Goal: Task Accomplishment & Management: Complete application form

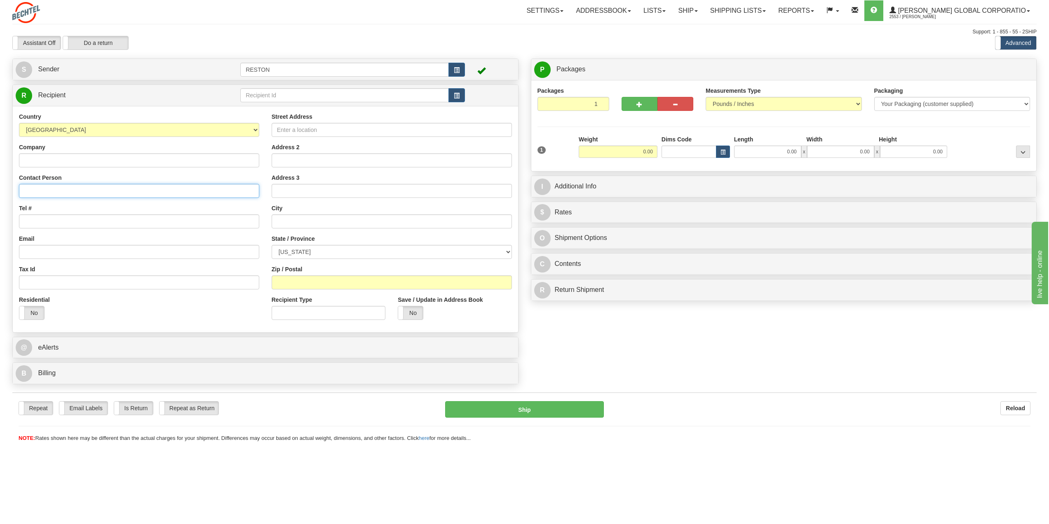
click at [120, 191] on input "Contact Person" at bounding box center [139, 191] width 240 height 14
type input "[PERSON_NAME]"
paste input "[PHONE_NUMBER]"
type input "[PHONE_NUMBER]"
click at [59, 253] on input "Email" at bounding box center [139, 252] width 240 height 14
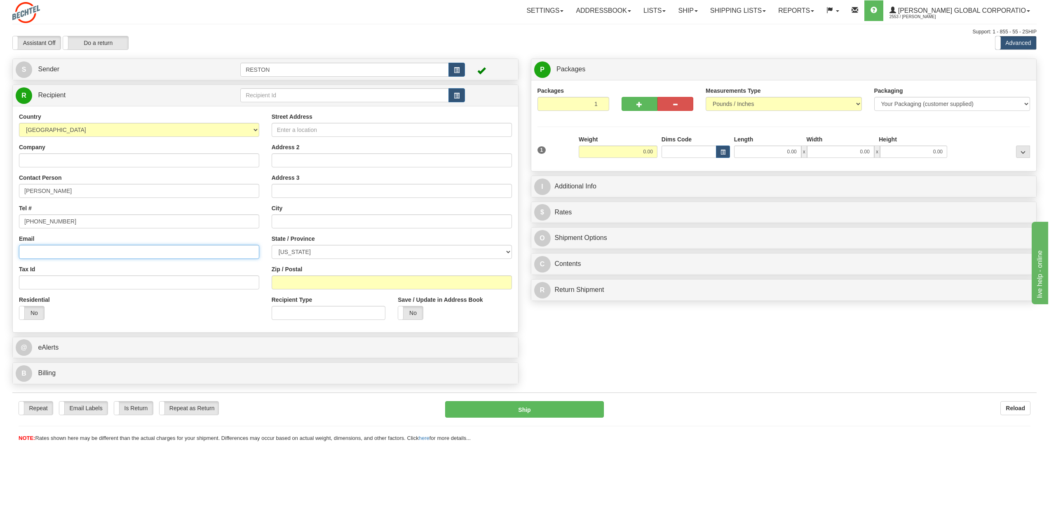
paste input "[EMAIL_ADDRESS][PERSON_NAME][DOMAIN_NAME]"
type input "[EMAIL_ADDRESS][PERSON_NAME][DOMAIN_NAME]"
click at [297, 129] on input "Street Address" at bounding box center [392, 130] width 240 height 14
click at [473, 128] on input "Street Address" at bounding box center [392, 130] width 240 height 14
type input "[STREET_ADDRESS][US_STATE]"
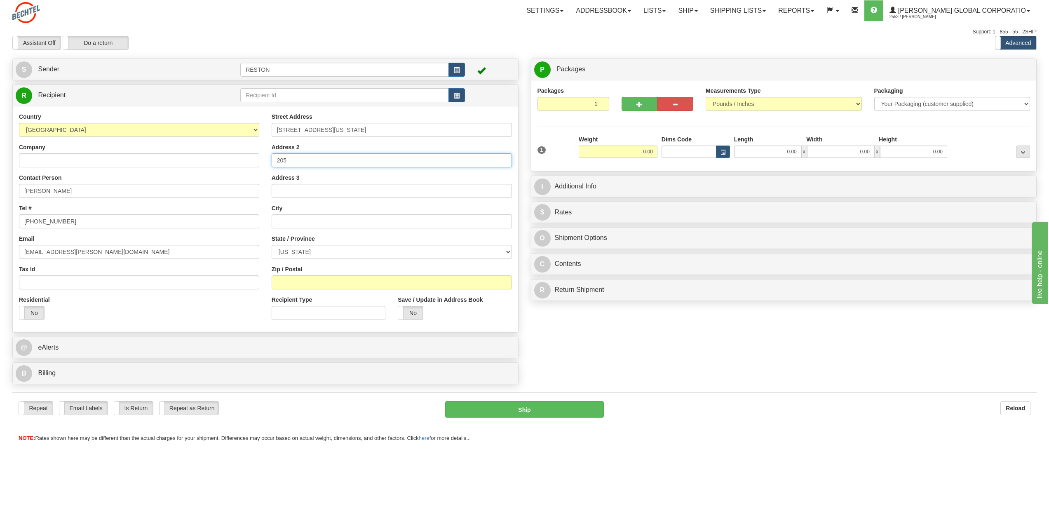
type input "205"
click at [311, 223] on input "text" at bounding box center [392, 221] width 240 height 14
type input "Valparaiso"
click at [320, 250] on select "[US_STATE] [US_STATE] [US_STATE] [US_STATE] Armed Forces America Armed Forces E…" at bounding box center [392, 252] width 240 height 14
select select "IN"
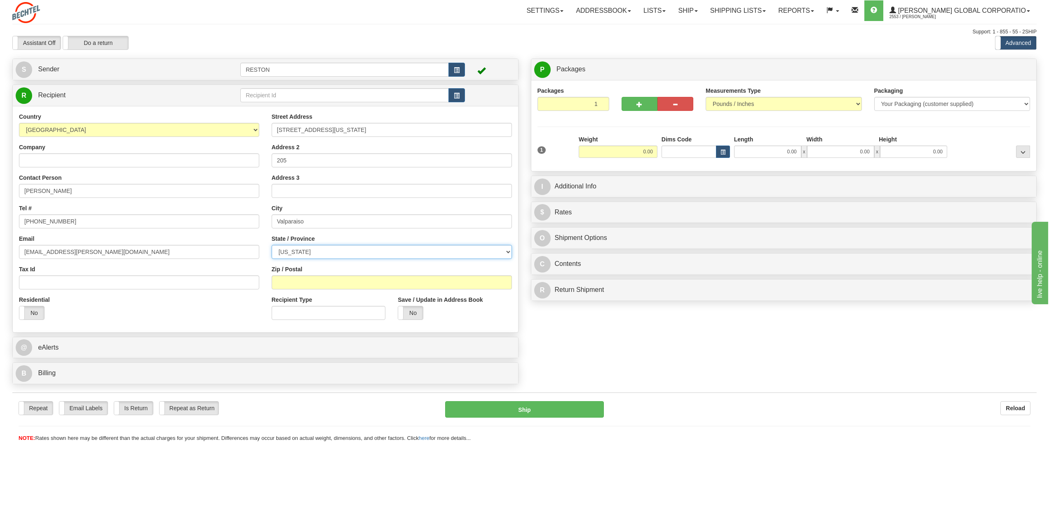
click at [272, 245] on select "[US_STATE] [US_STATE] [US_STATE] [US_STATE] Armed Forces America Armed Forces E…" at bounding box center [392, 252] width 240 height 14
click at [341, 283] on input "Zip / Postal" at bounding box center [392, 282] width 240 height 14
type input "46383"
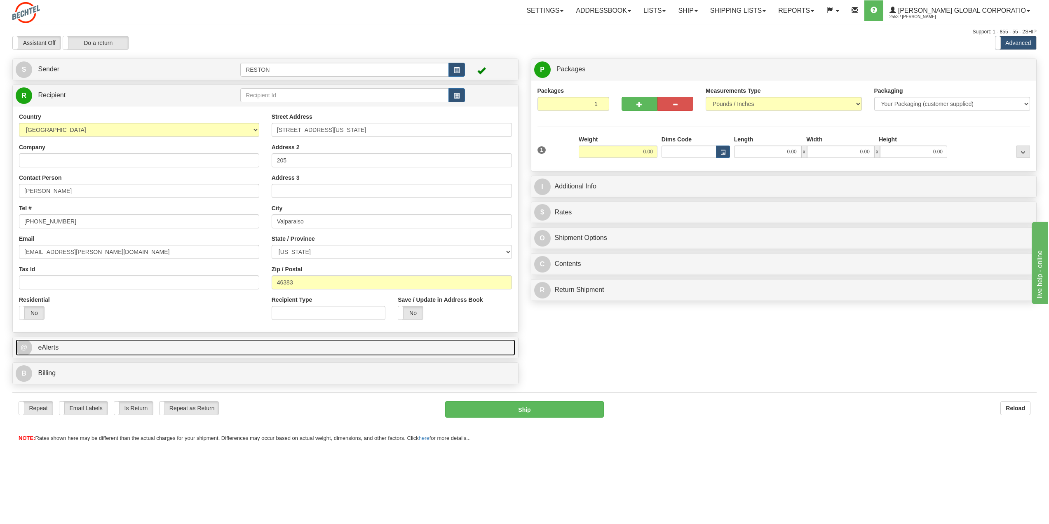
click at [451, 344] on link "@ eAlerts" at bounding box center [266, 347] width 500 height 17
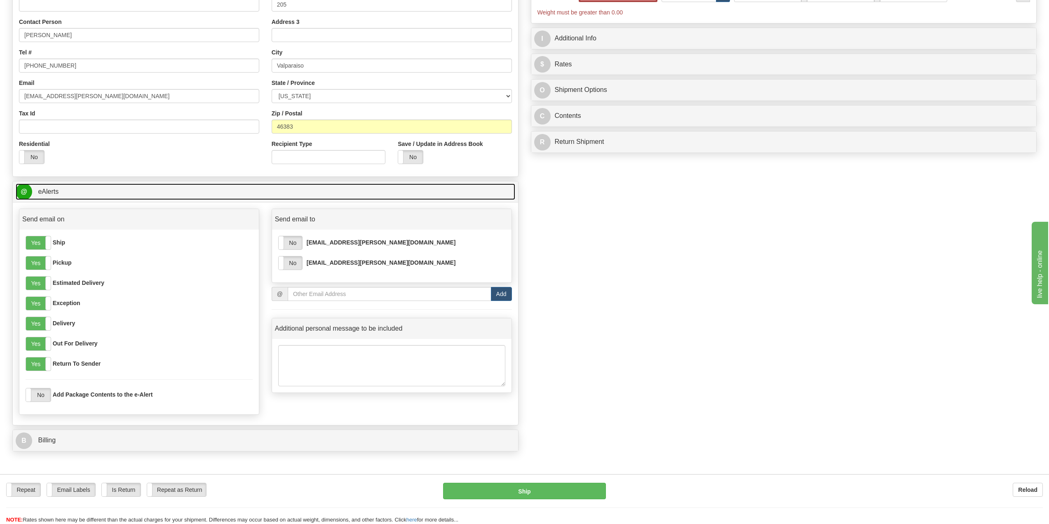
scroll to position [165, 0]
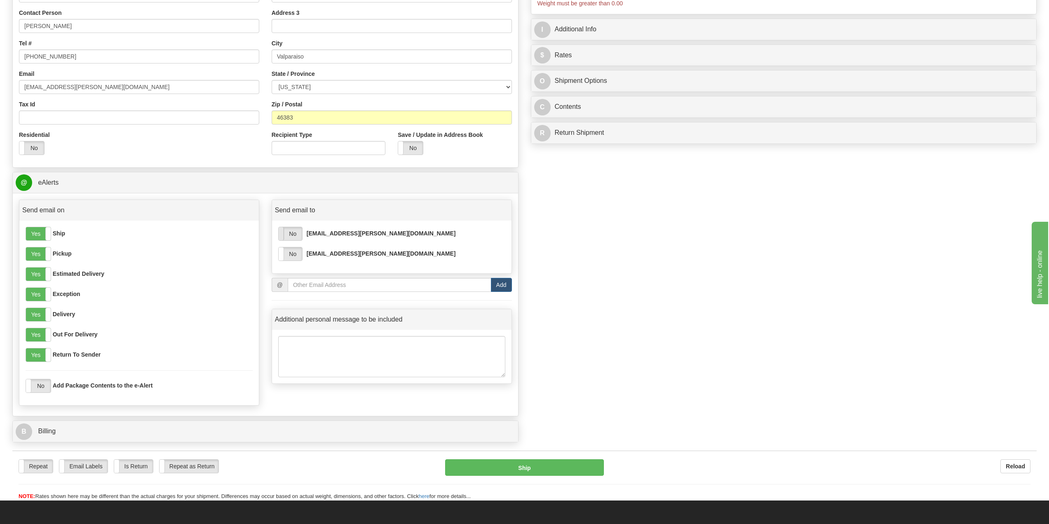
click at [284, 237] on span at bounding box center [278, 233] width 11 height 13
click at [289, 256] on label "No" at bounding box center [291, 253] width 24 height 13
click at [421, 433] on link "B Billing" at bounding box center [266, 431] width 500 height 17
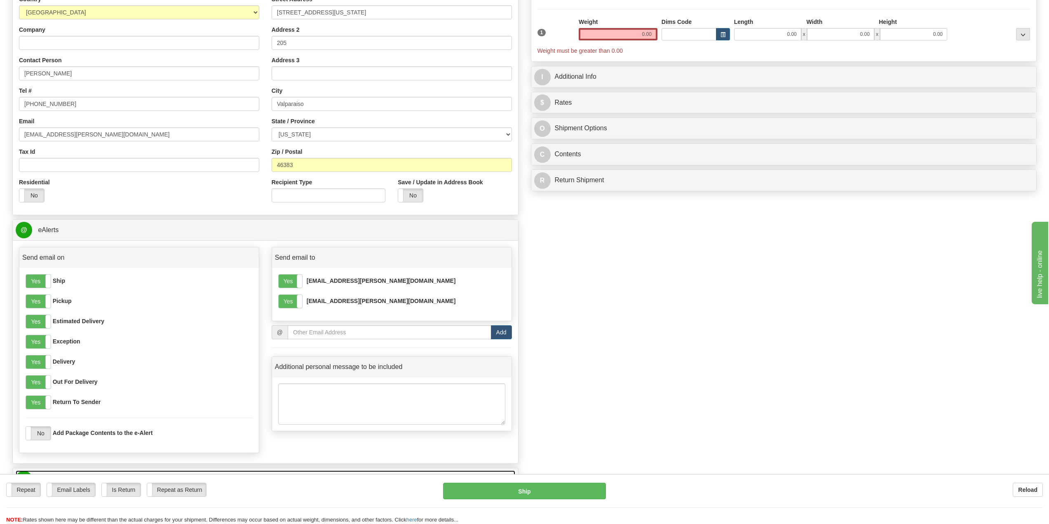
scroll to position [0, 0]
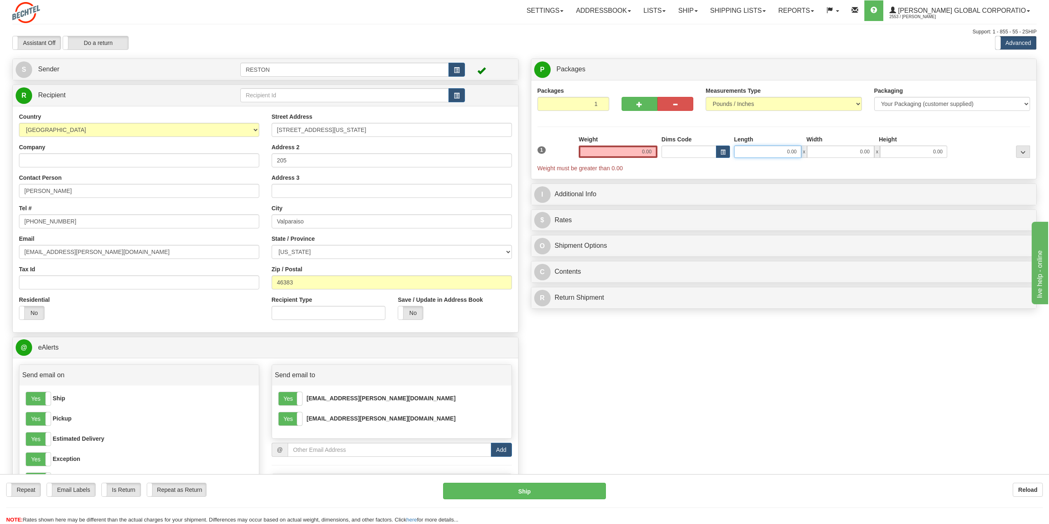
click at [769, 152] on input "0.00" at bounding box center [767, 152] width 67 height 12
type input "12.00"
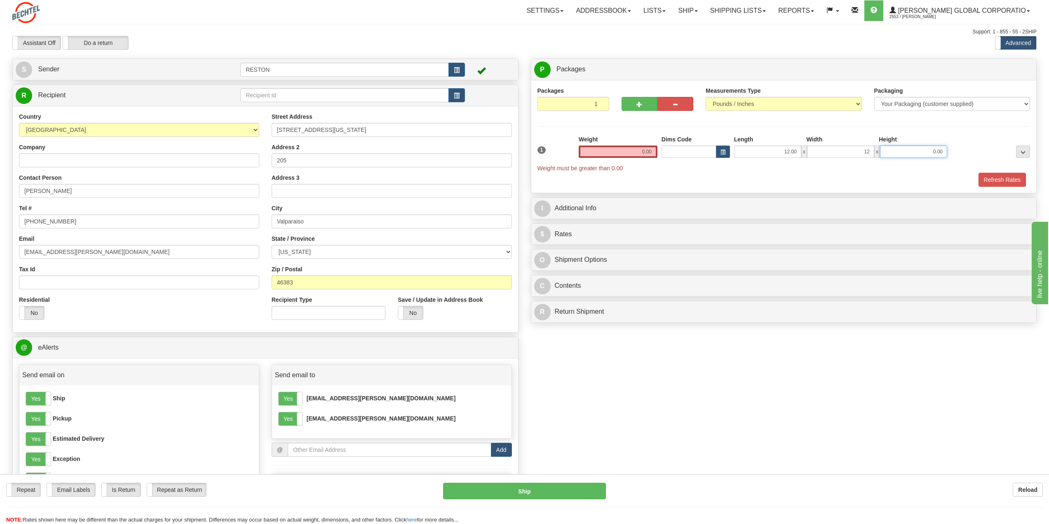
type input "12.00"
click at [645, 153] on input "0.00" at bounding box center [618, 152] width 79 height 12
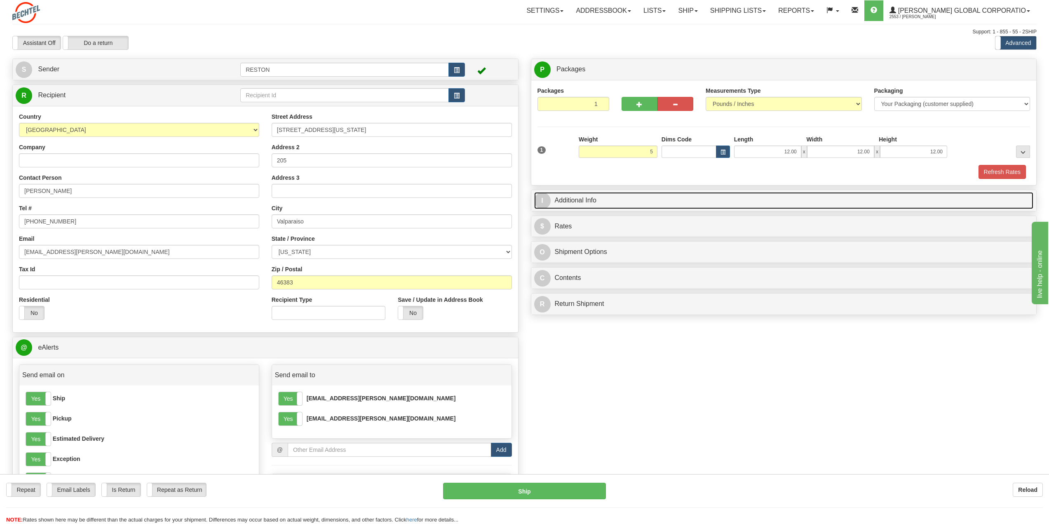
type input "5.00"
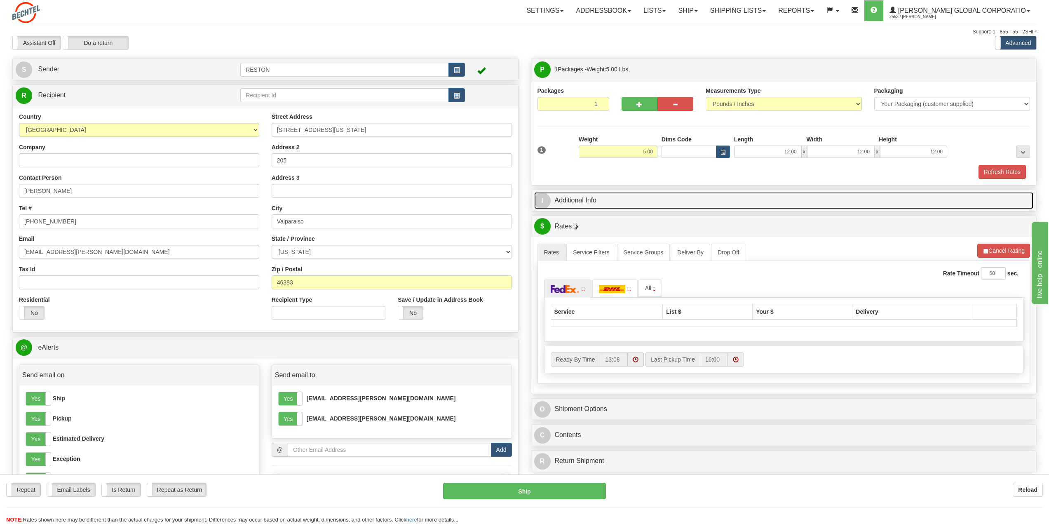
click at [591, 199] on link "I Additional Info" at bounding box center [784, 200] width 500 height 17
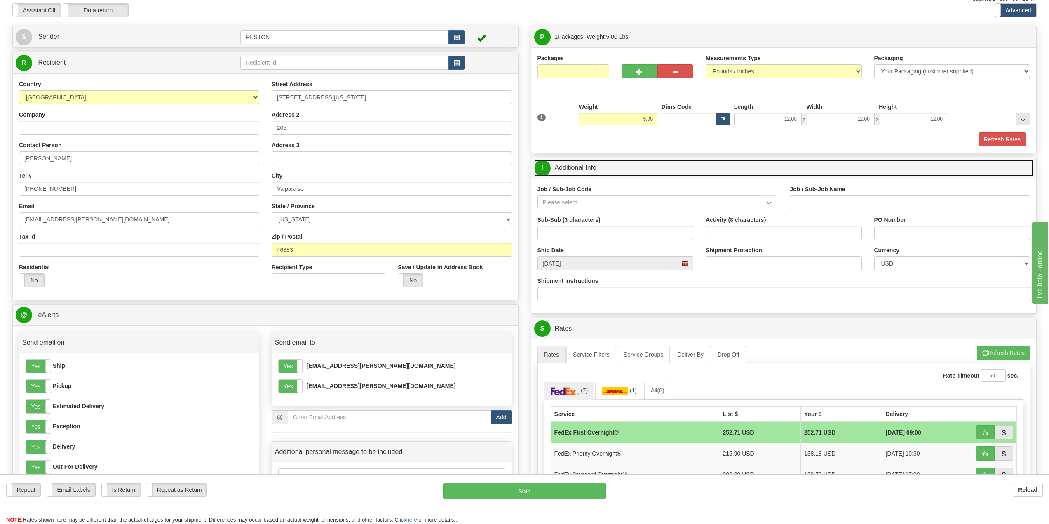
scroll to position [82, 0]
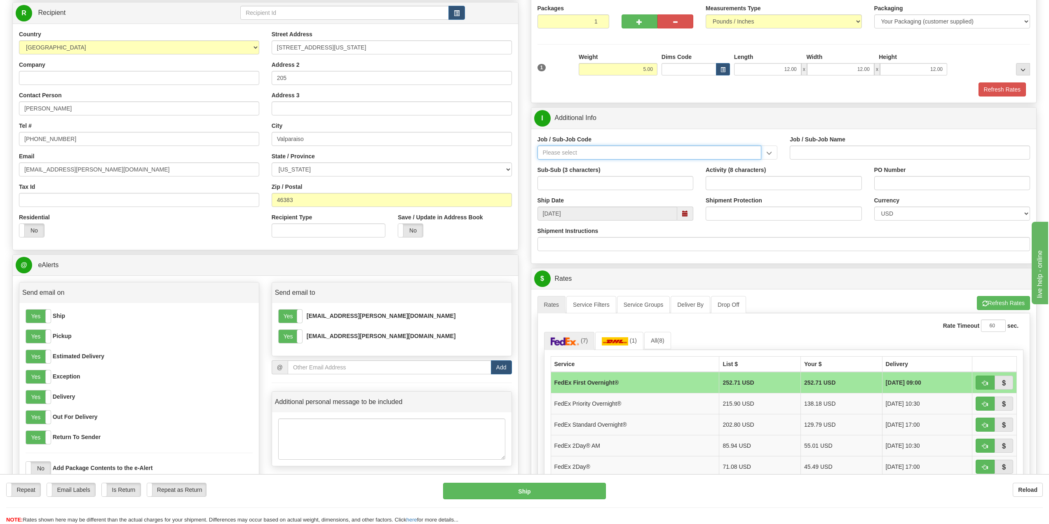
click at [616, 155] on input "Job / Sub-Job Code" at bounding box center [650, 153] width 224 height 14
type input "[PHONE_NUMBER]"
click at [618, 164] on div "[PHONE_NUMBER]" at bounding box center [648, 165] width 216 height 9
type input "Service Awards"
type input "[PHONE_NUMBER]"
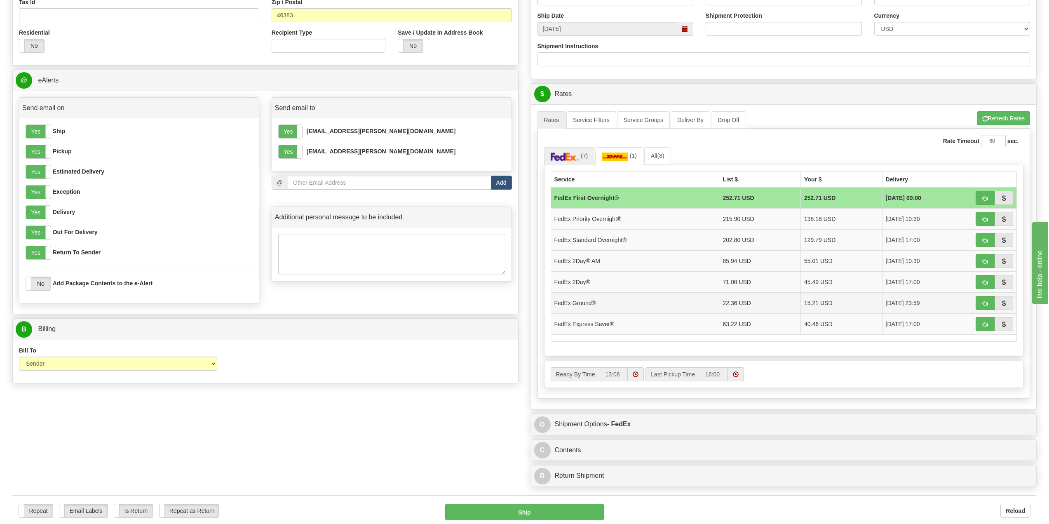
scroll to position [247, 0]
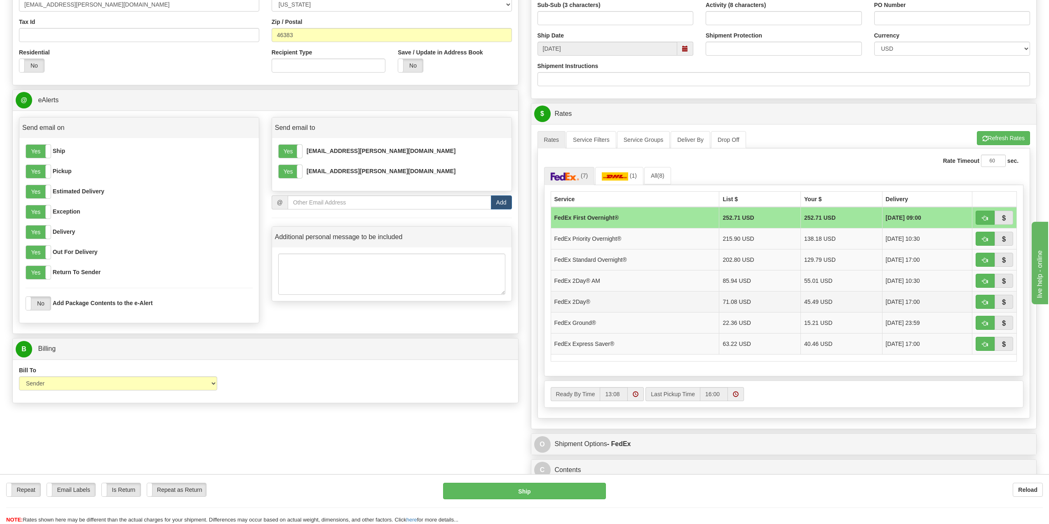
click at [614, 303] on td "FedEx 2Day®" at bounding box center [635, 301] width 169 height 21
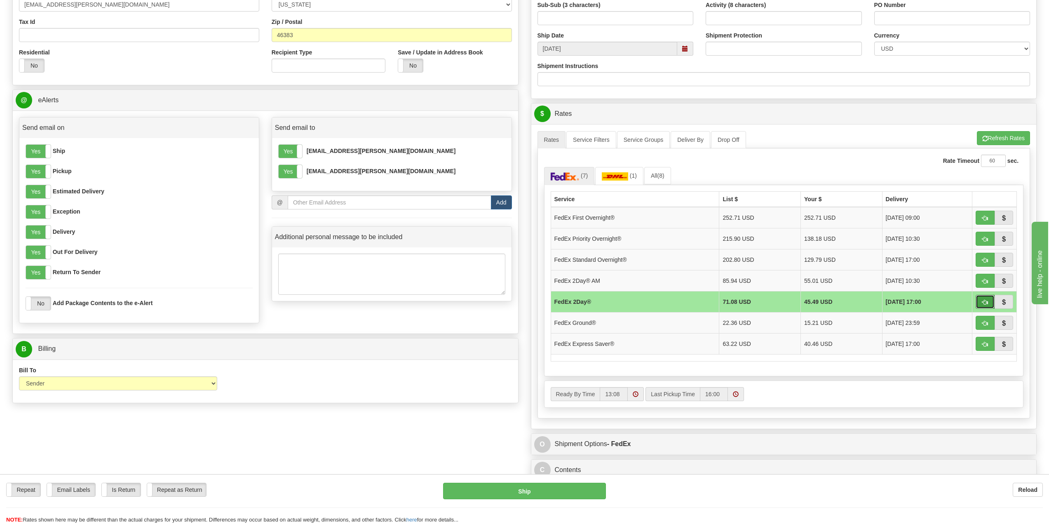
click at [985, 304] on span "button" at bounding box center [986, 302] width 6 height 5
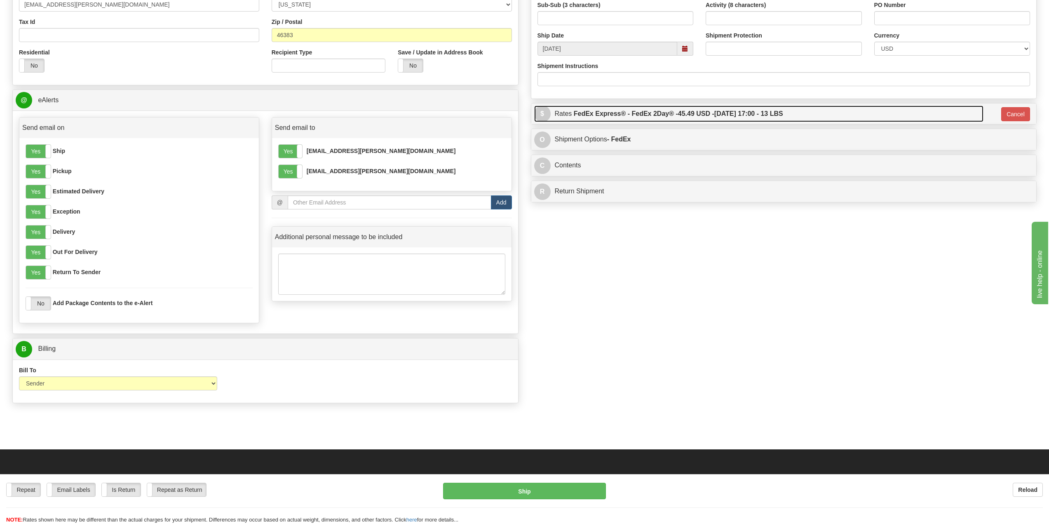
click at [728, 113] on label "FedEx Express® - FedEx 2Day® - 45.49 USD - [DATE] 17:00 - 13 LBS" at bounding box center [678, 114] width 209 height 16
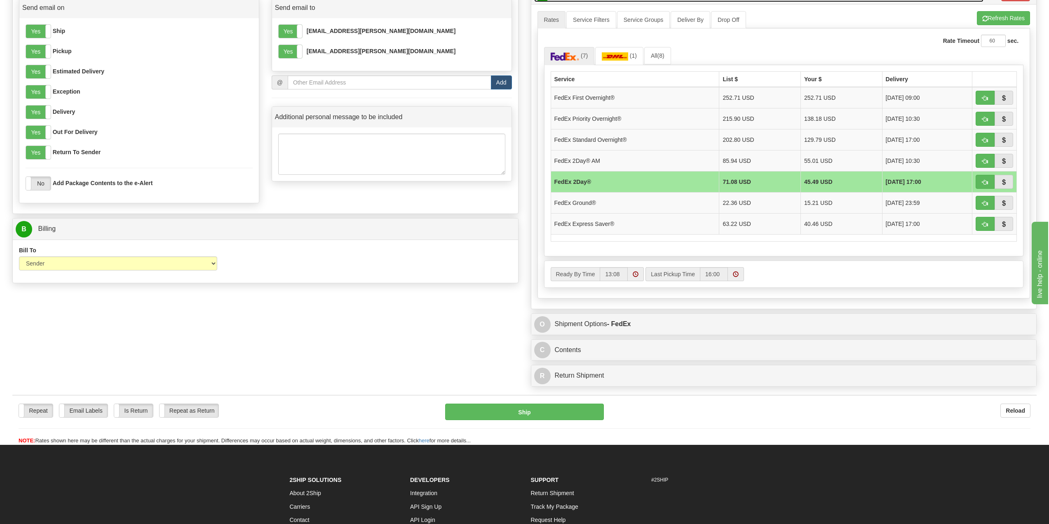
scroll to position [371, 0]
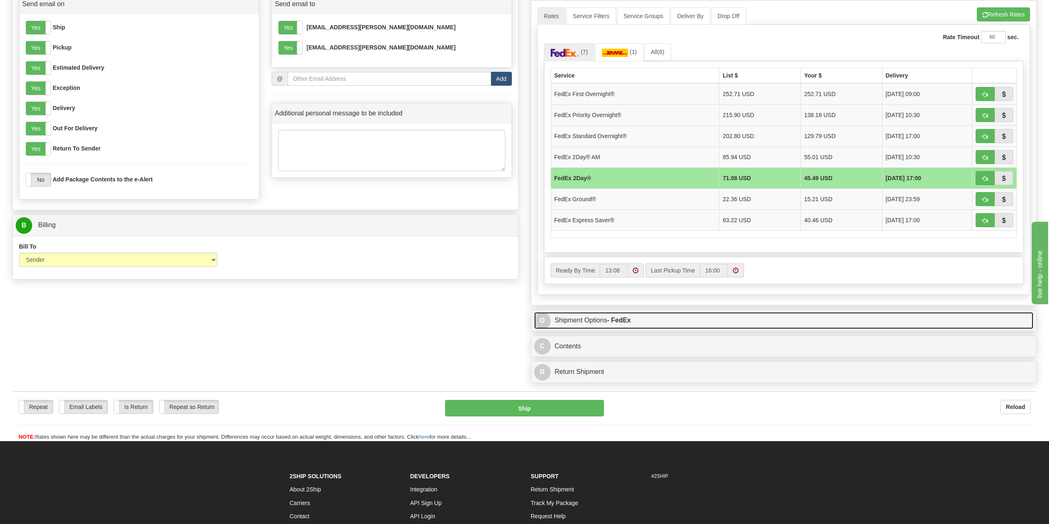
click at [649, 320] on link "O Shipment Options - FedEx" at bounding box center [784, 320] width 500 height 17
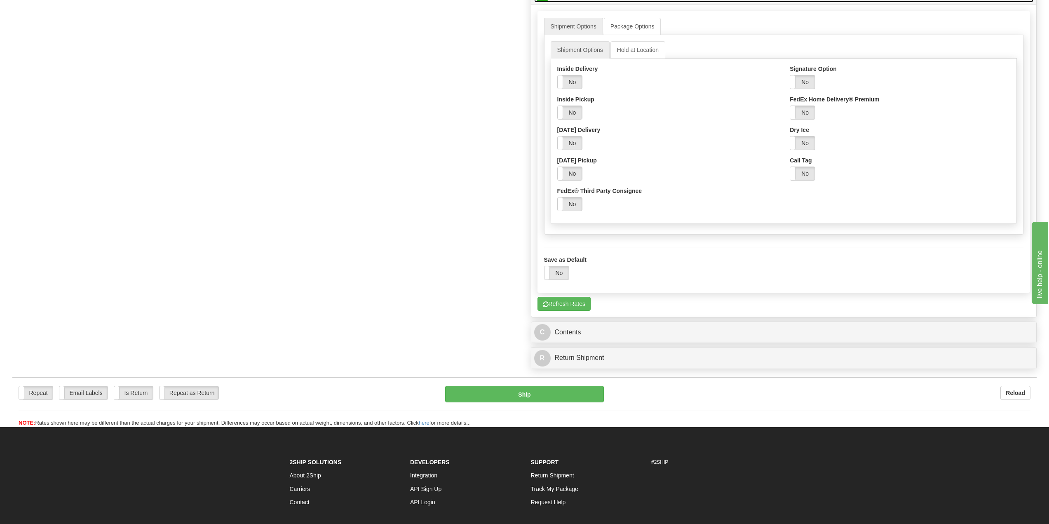
scroll to position [701, 0]
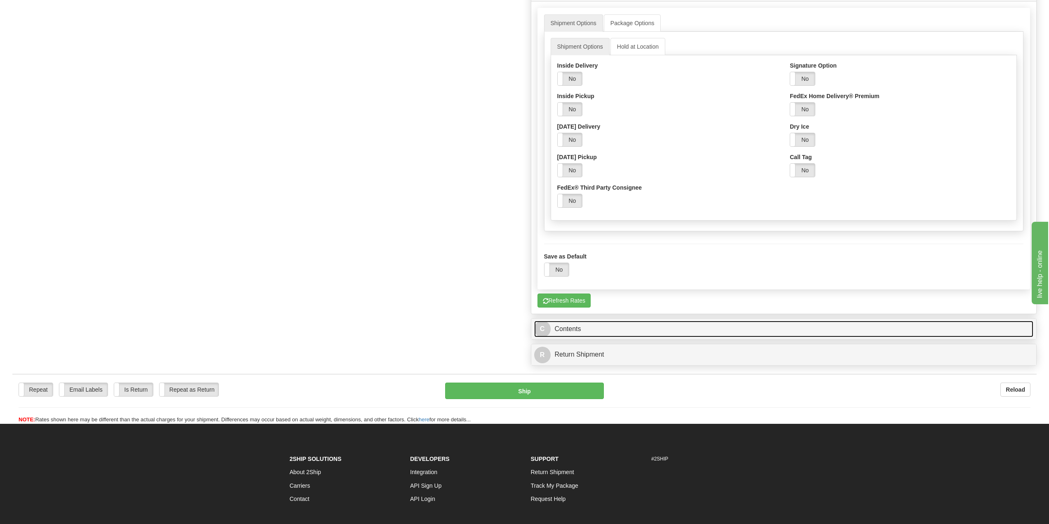
click at [635, 329] on link "C Contents" at bounding box center [784, 329] width 500 height 17
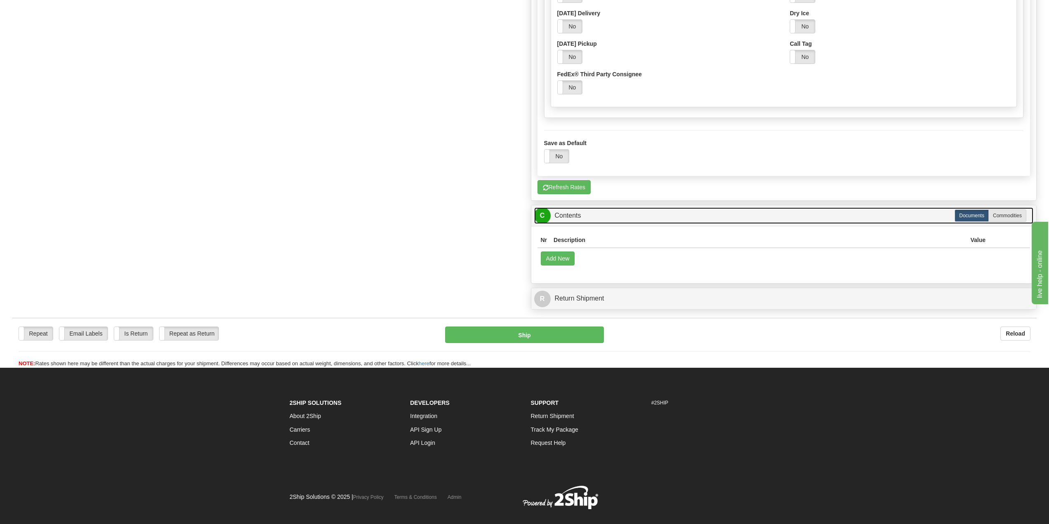
scroll to position [825, 0]
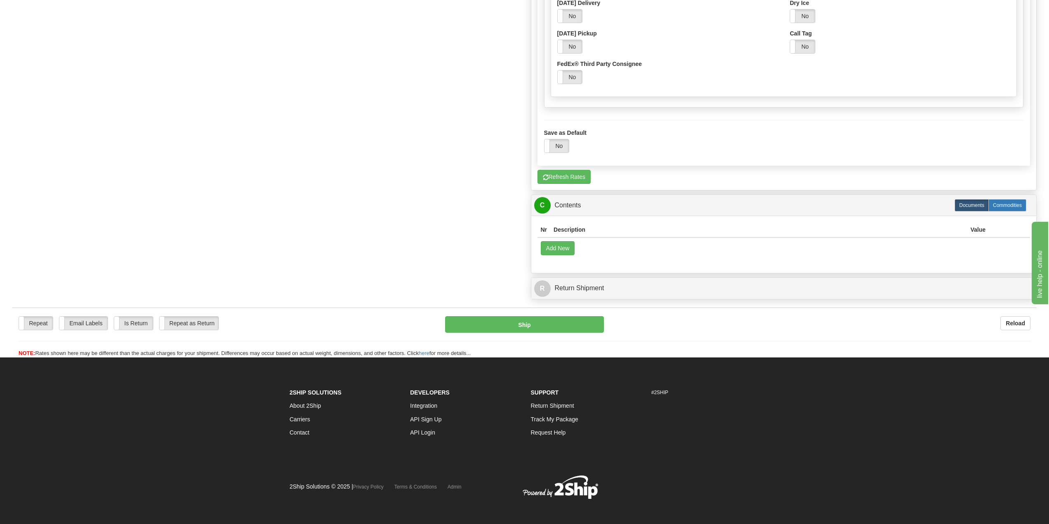
click at [1004, 208] on label "Commodities" at bounding box center [1008, 205] width 38 height 12
type input "03"
radio input "true"
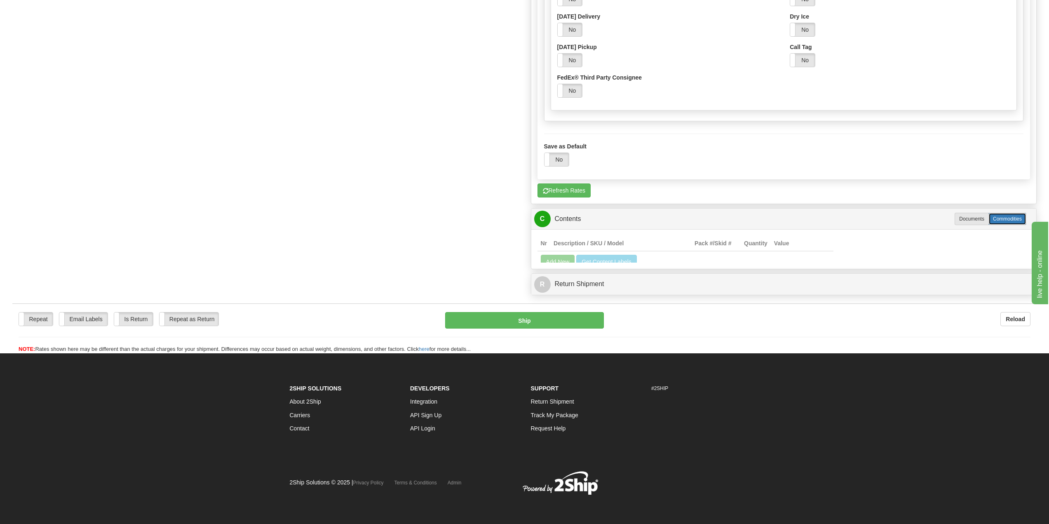
scroll to position [640, 0]
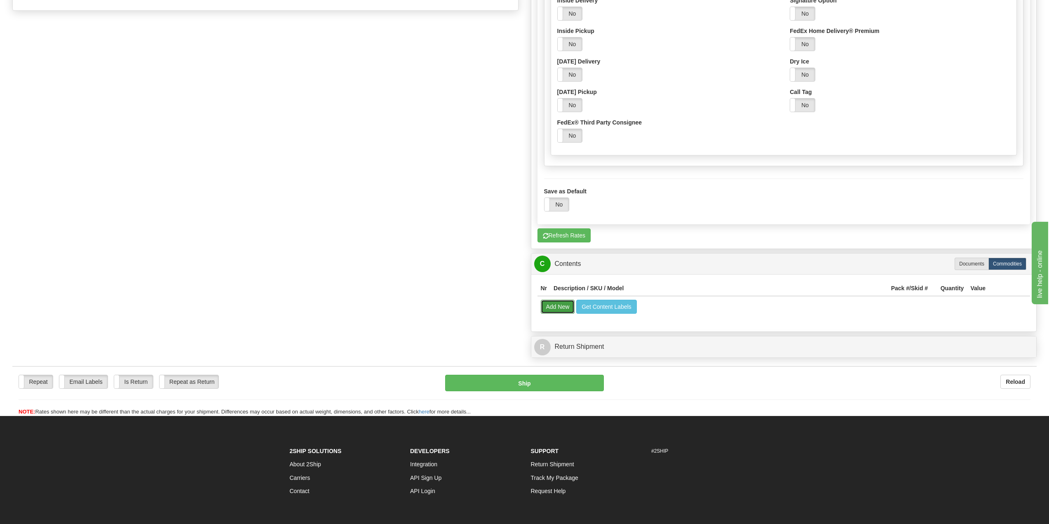
click at [554, 311] on button "Add New" at bounding box center [558, 307] width 34 height 14
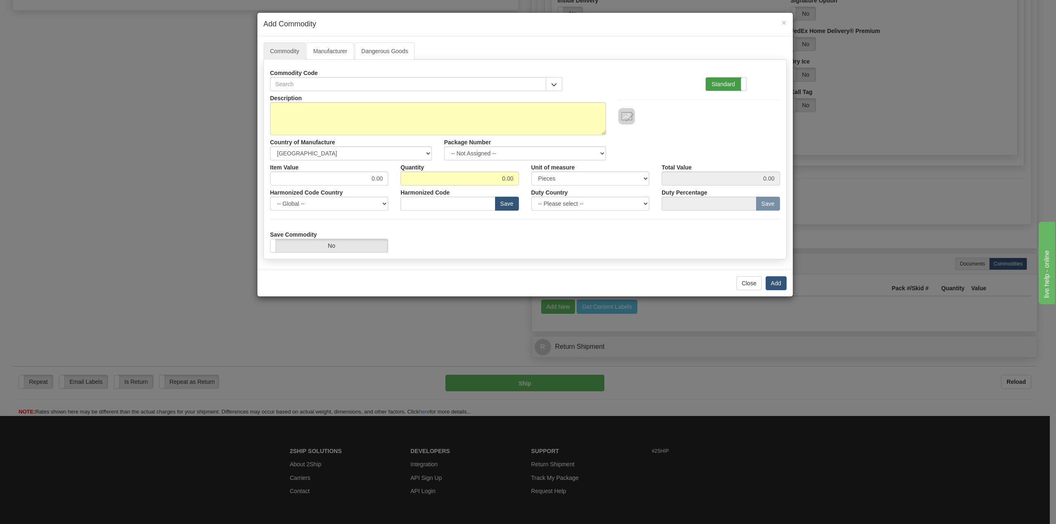
click at [719, 84] on label "Standard" at bounding box center [725, 84] width 40 height 13
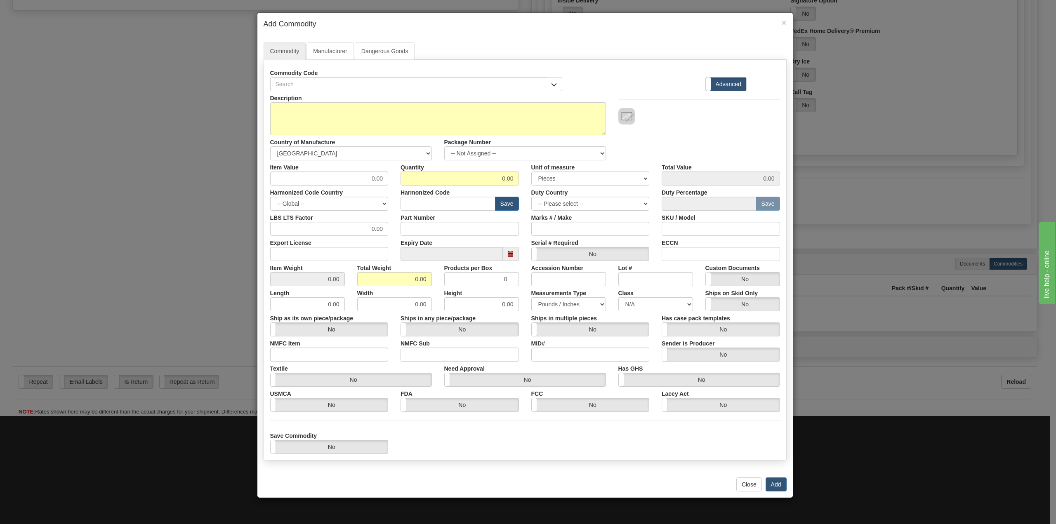
click at [719, 84] on label "Advanced" at bounding box center [725, 84] width 40 height 13
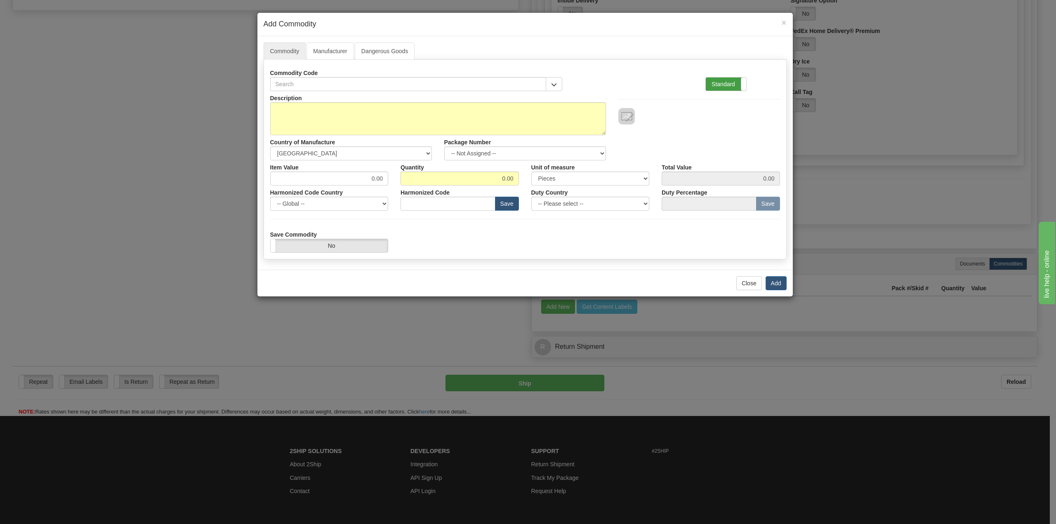
click at [731, 87] on label "Standard" at bounding box center [725, 84] width 40 height 13
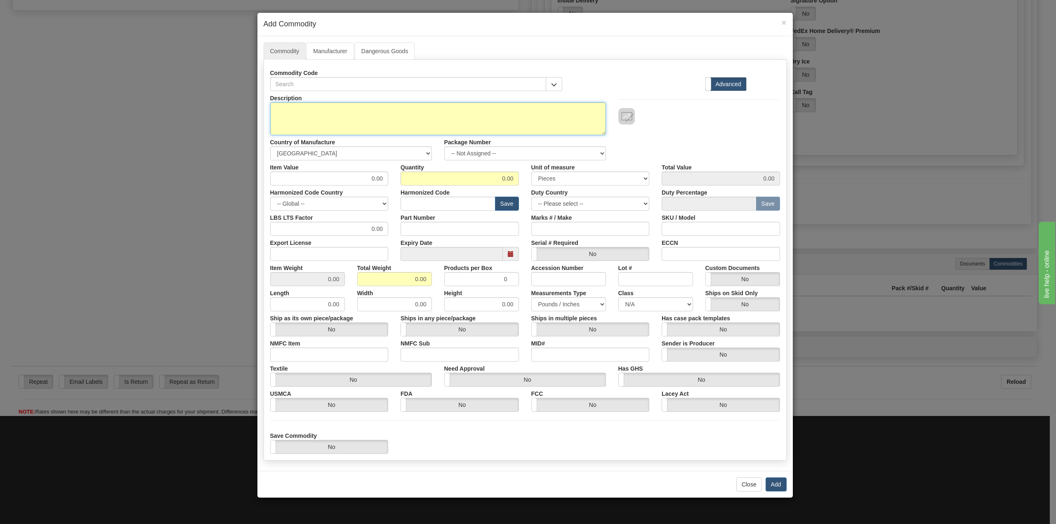
click at [350, 120] on textarea "Description" at bounding box center [438, 118] width 336 height 33
click at [557, 87] on button "button" at bounding box center [553, 84] width 16 height 14
click at [503, 124] on textarea "Description" at bounding box center [438, 118] width 336 height 33
click at [274, 110] on textarea "Description" at bounding box center [438, 118] width 336 height 33
paste textarea "Speedmaster 42mm 18K Moonshine Gold, Green Chronograph dial on an 18K Moonshine…"
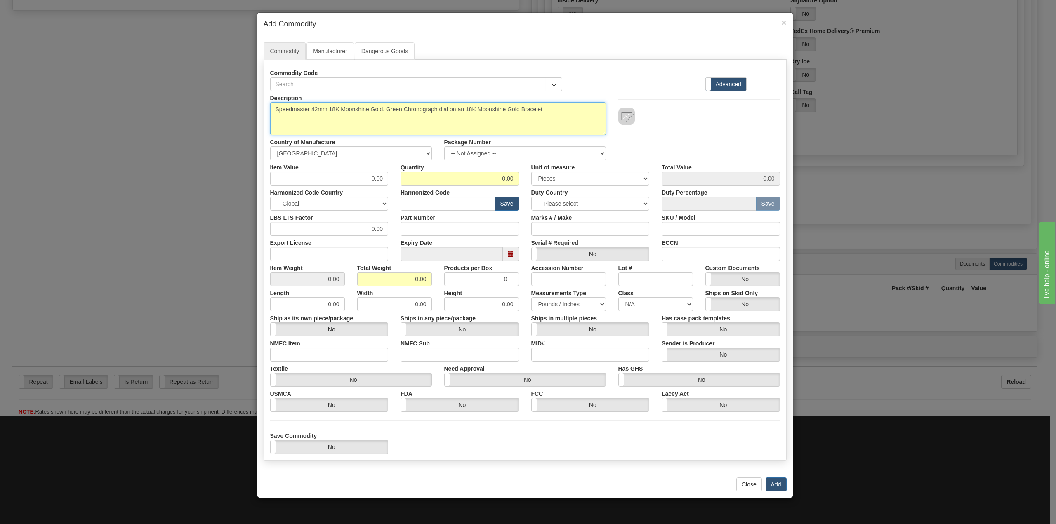
drag, startPoint x: 291, startPoint y: 109, endPoint x: 574, endPoint y: 117, distance: 282.5
click at [574, 117] on textarea "Speedmaster 42mm 18K Moonshine Gold, Green Chronograph dial on an 18K Moonshine…" at bounding box center [438, 118] width 336 height 33
type textarea "Speedmaster 42mm 18K Moonshine Gold, Green Chronograph dial on an 18K Moonshine…"
click at [379, 180] on input "0.00" at bounding box center [329, 179] width 118 height 14
click at [374, 179] on input "0.00" at bounding box center [329, 179] width 118 height 14
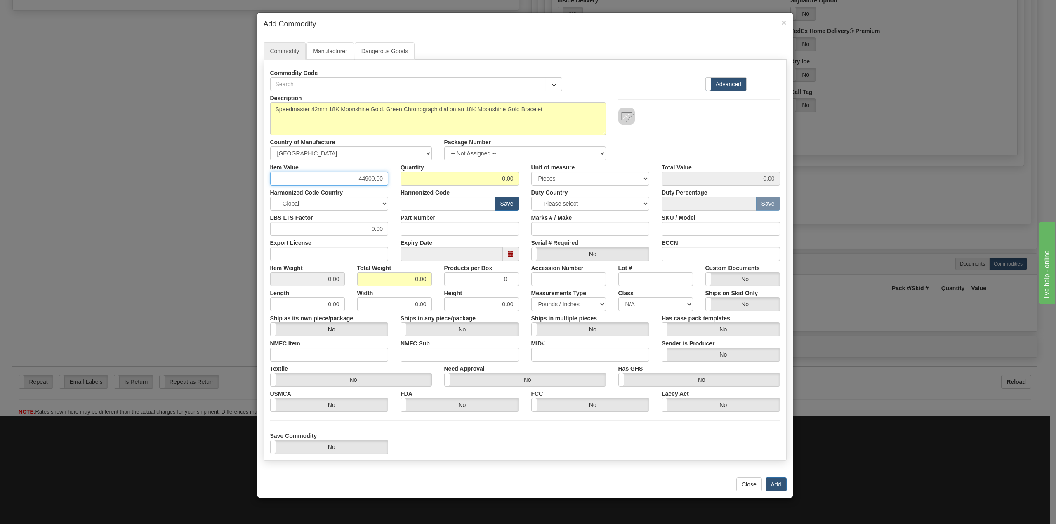
type input "44900.00"
click at [510, 180] on input "0.00" at bounding box center [459, 179] width 118 height 14
click at [504, 178] on input "0.00" at bounding box center [459, 179] width 118 height 14
type input "1.00"
type input "44900.00"
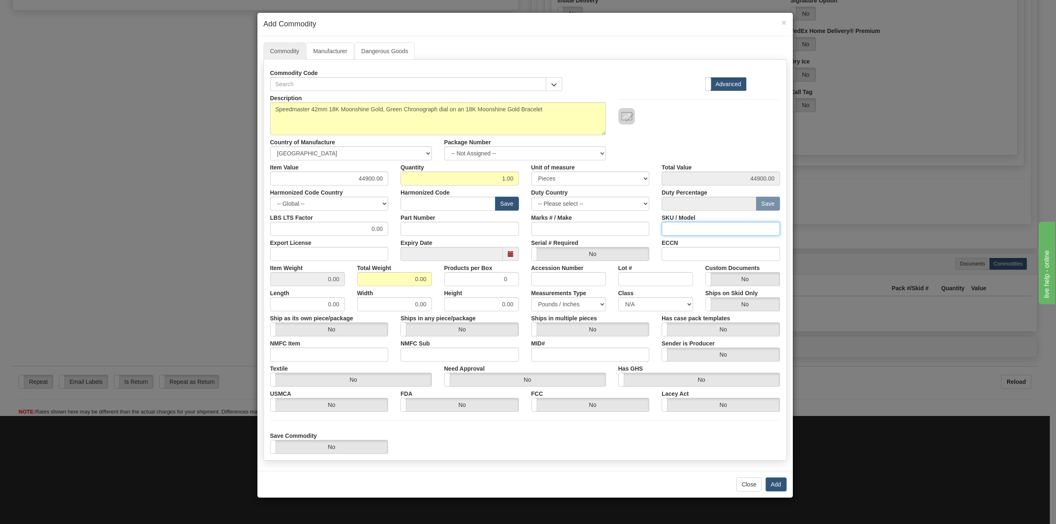
click at [677, 225] on input "SKU / Model" at bounding box center [720, 229] width 118 height 14
click at [693, 227] on input "SKU / Model" at bounding box center [720, 229] width 118 height 14
paste input "88236205"
type input "88236205"
click at [562, 115] on textarea "Speedmaster 42mm 18K Moonshine Gold, Green Chronograph dial on an 18K Moonshine…" at bounding box center [438, 118] width 336 height 33
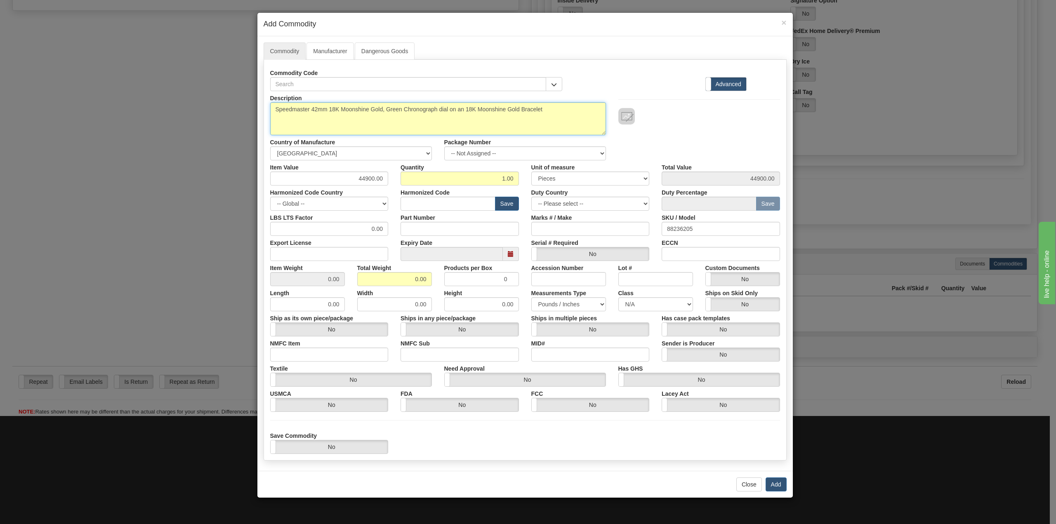
click at [563, 111] on textarea "Speedmaster 42mm 18K Moonshine Gold, Green Chronograph dial on an 18K Moonshine…" at bounding box center [438, 118] width 336 height 33
click at [277, 121] on textarea "Speedmaster 42mm 18K Moonshine Gold, Green Chronograph dial on an 18K Moonshine…" at bounding box center [438, 118] width 336 height 33
paste textarea
type textarea "Speedmaster 42mm 18K Moonshine Gold, Green Chronograph dial on an 18K Moonshine…"
click at [708, 228] on input "88236205" at bounding box center [720, 229] width 118 height 14
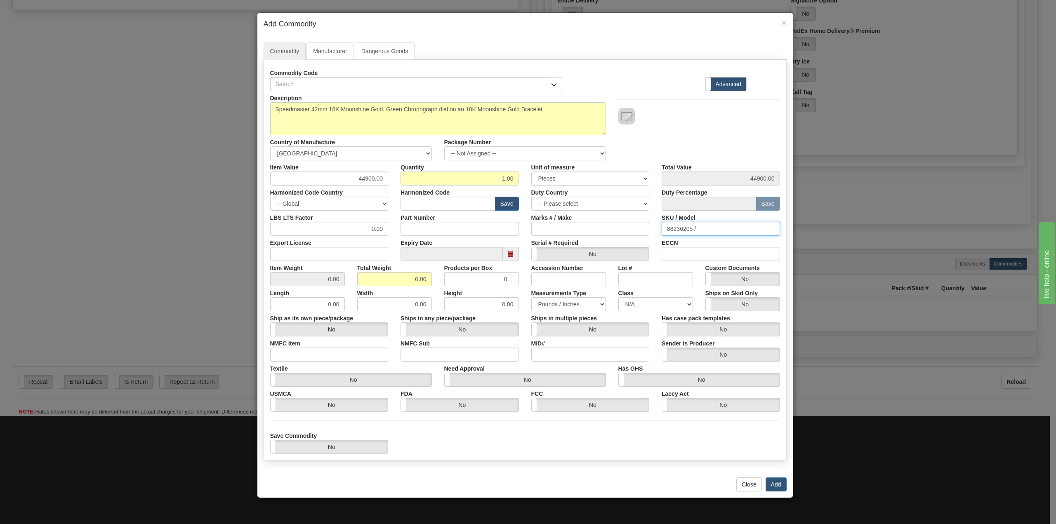
paste input "text"
type input "8"
paste input "text"
click at [685, 230] on input "SKU / Model" at bounding box center [720, 229] width 118 height 14
paste input "88236205"
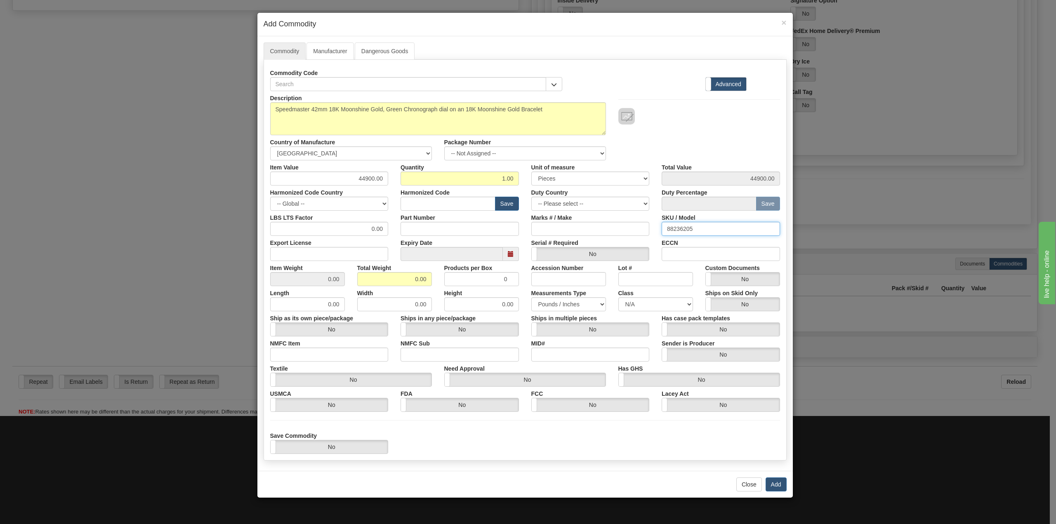
type input "88236205"
click at [322, 277] on input "0.00" at bounding box center [307, 279] width 75 height 14
click at [419, 279] on input "0.00" at bounding box center [394, 279] width 75 height 14
type input "5.00"
type input "5.0000"
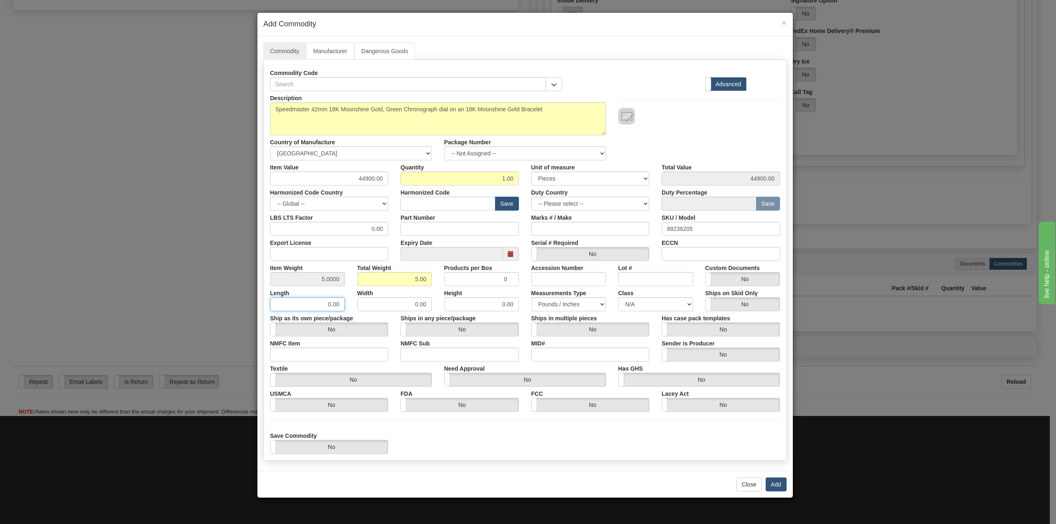
drag, startPoint x: 341, startPoint y: 303, endPoint x: 313, endPoint y: 300, distance: 28.2
click at [313, 300] on input "0.00" at bounding box center [307, 304] width 75 height 14
type input "12"
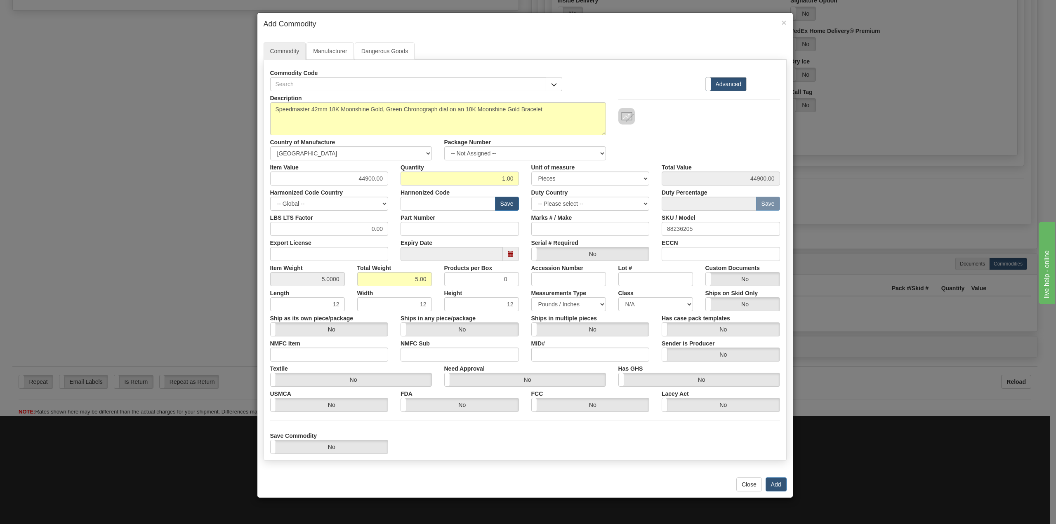
click at [570, 436] on div "Save Commodity Yes No" at bounding box center [525, 441] width 522 height 25
click at [773, 484] on button "Add" at bounding box center [775, 484] width 21 height 14
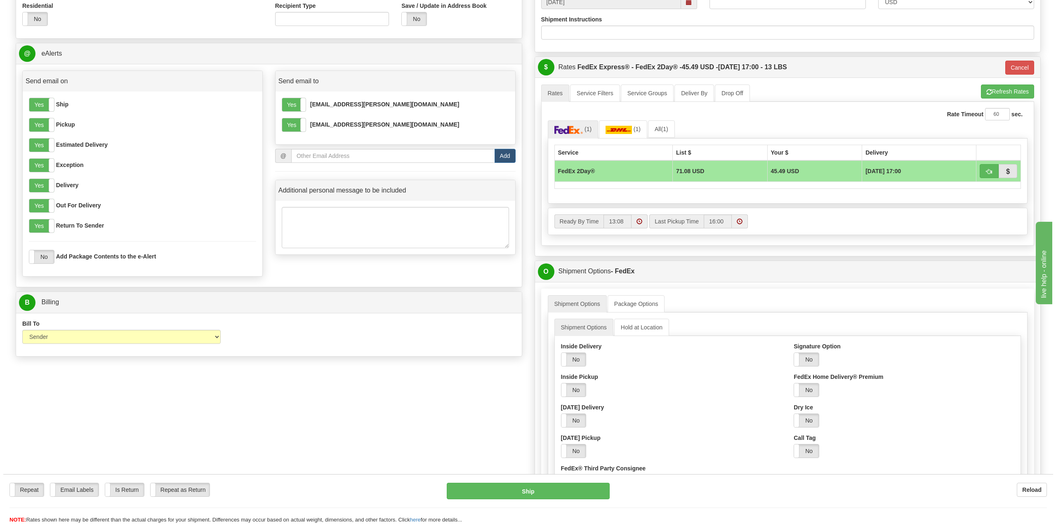
scroll to position [371, 0]
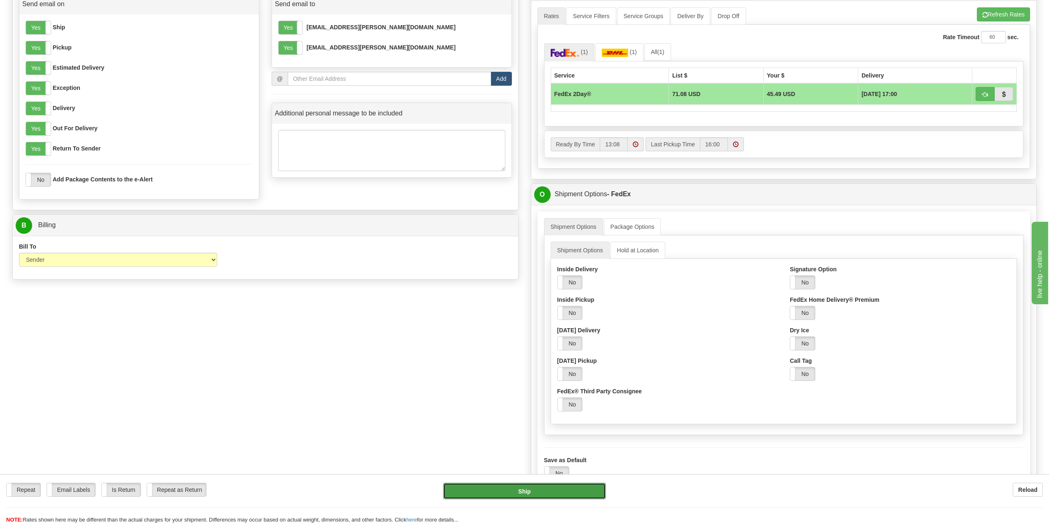
click at [578, 488] on button "Ship" at bounding box center [524, 491] width 162 height 16
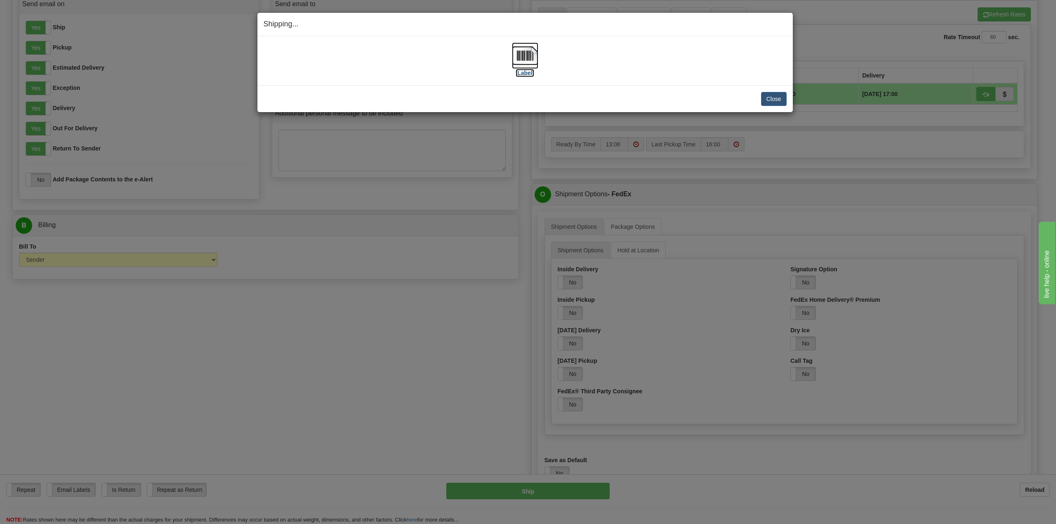
click at [527, 73] on label "[Label]" at bounding box center [524, 73] width 19 height 8
